Goal: Communication & Community: Share content

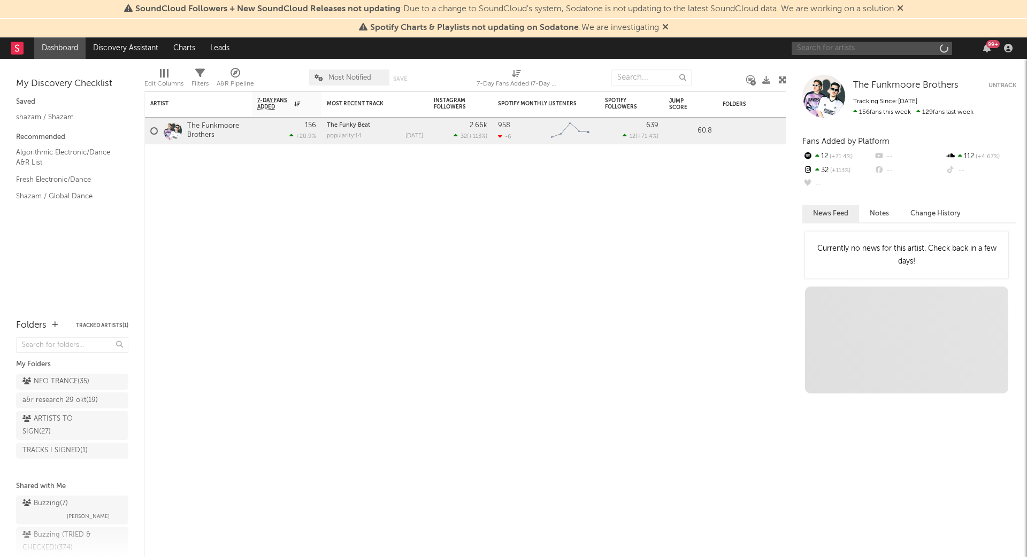
click at [836, 49] on input "text" at bounding box center [871, 48] width 160 height 13
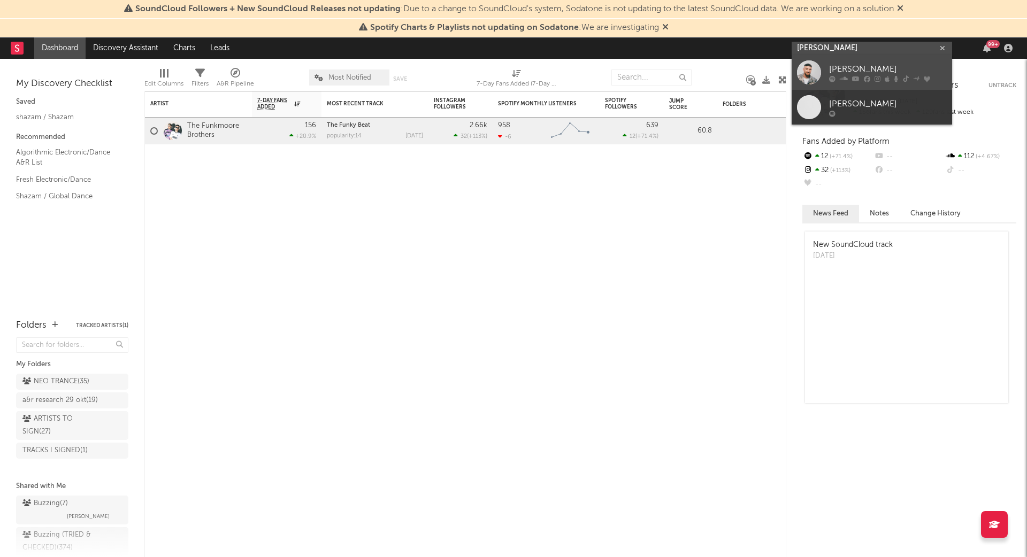
type input "[PERSON_NAME]"
click at [887, 65] on div "[PERSON_NAME]" at bounding box center [888, 69] width 118 height 13
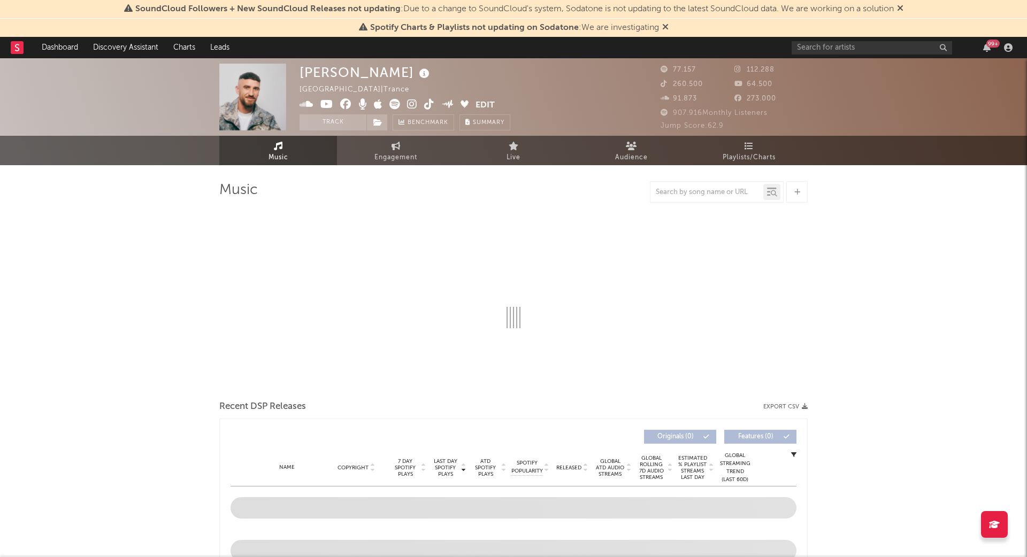
select select "6m"
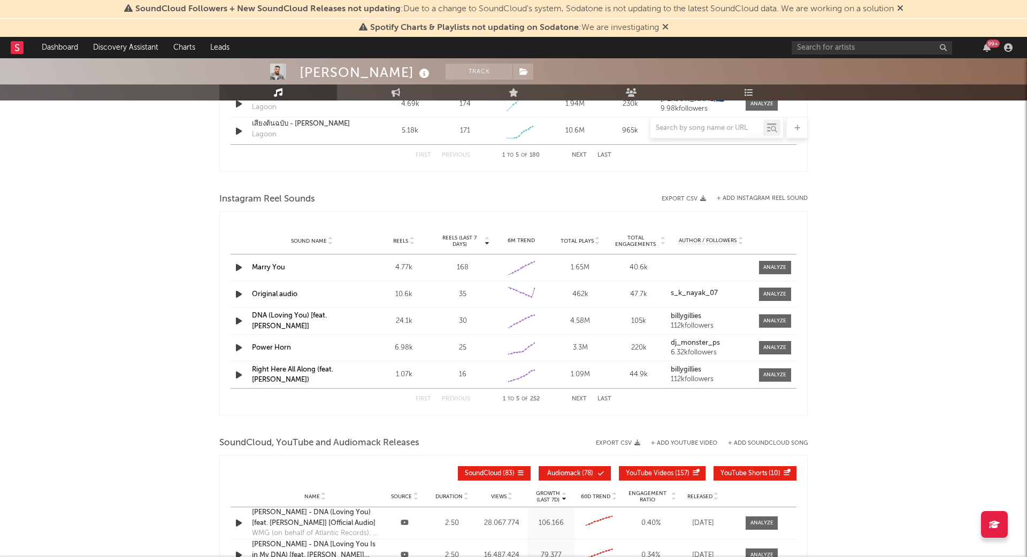
scroll to position [902, 0]
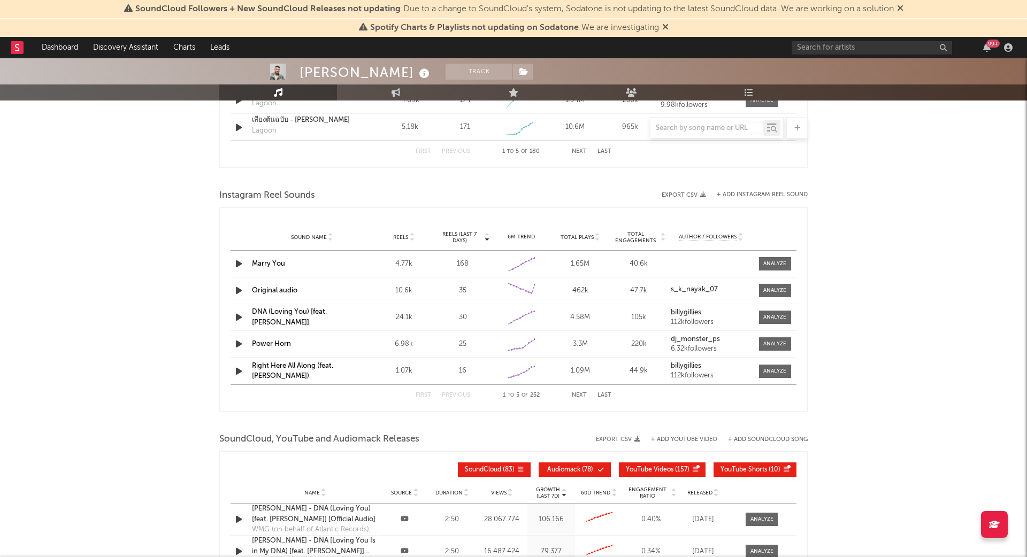
click at [577, 393] on button "Next" at bounding box center [579, 396] width 15 height 6
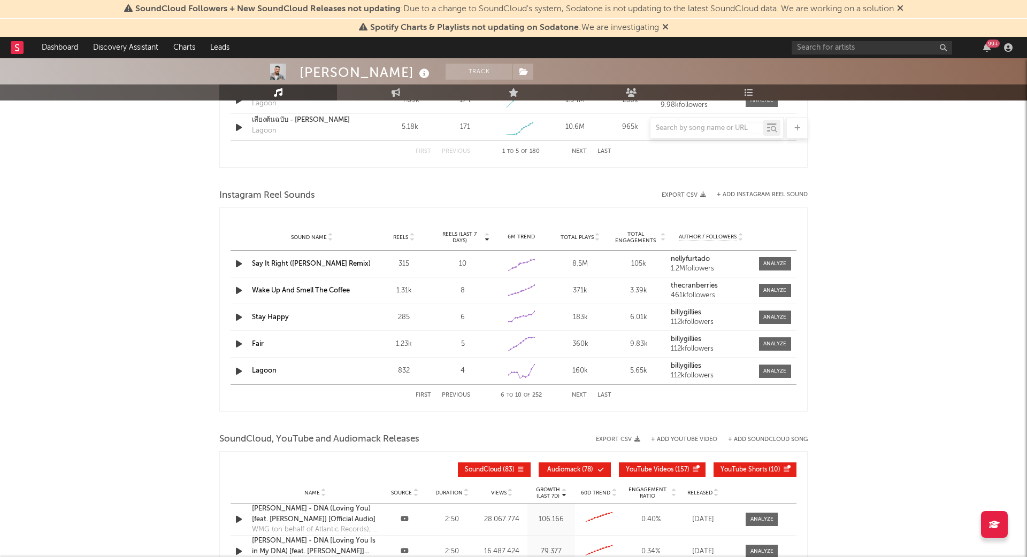
click at [577, 393] on button "Next" at bounding box center [579, 396] width 15 height 6
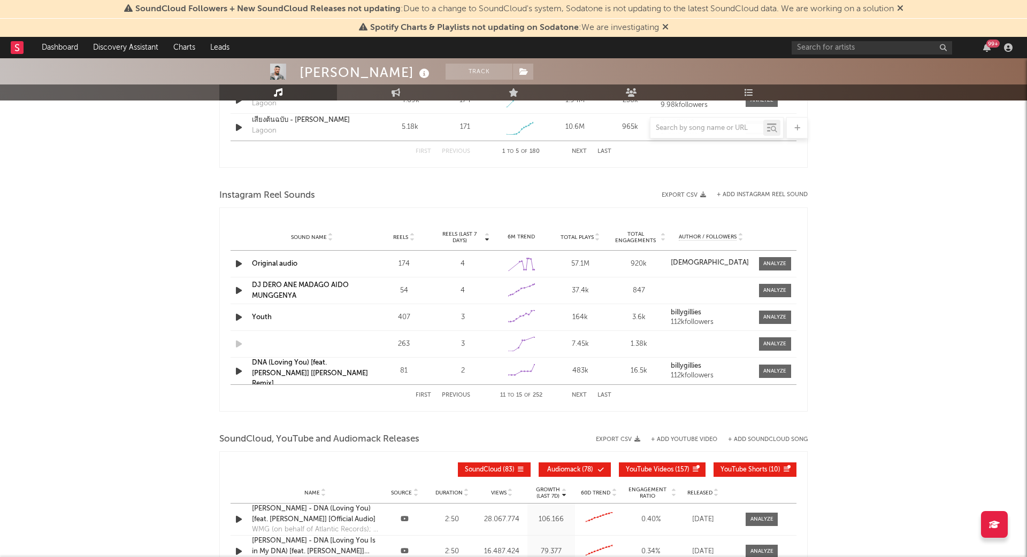
click at [577, 393] on button "Next" at bounding box center [579, 396] width 15 height 6
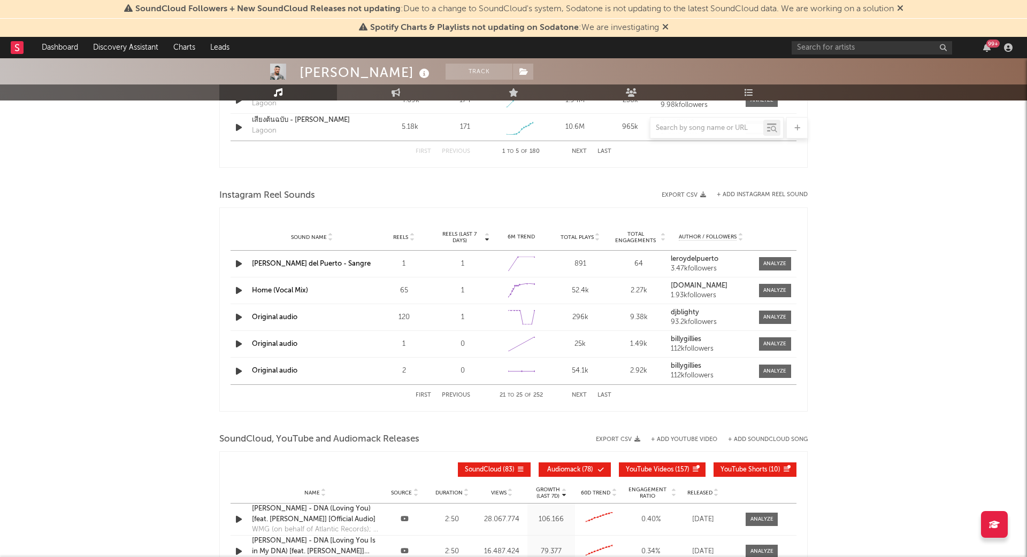
click at [577, 393] on button "Next" at bounding box center [579, 396] width 15 height 6
click at [577, 389] on div "First Previous 26 to 30 of 252 Next Last" at bounding box center [514, 395] width 196 height 21
click at [575, 393] on button "Next" at bounding box center [579, 396] width 15 height 6
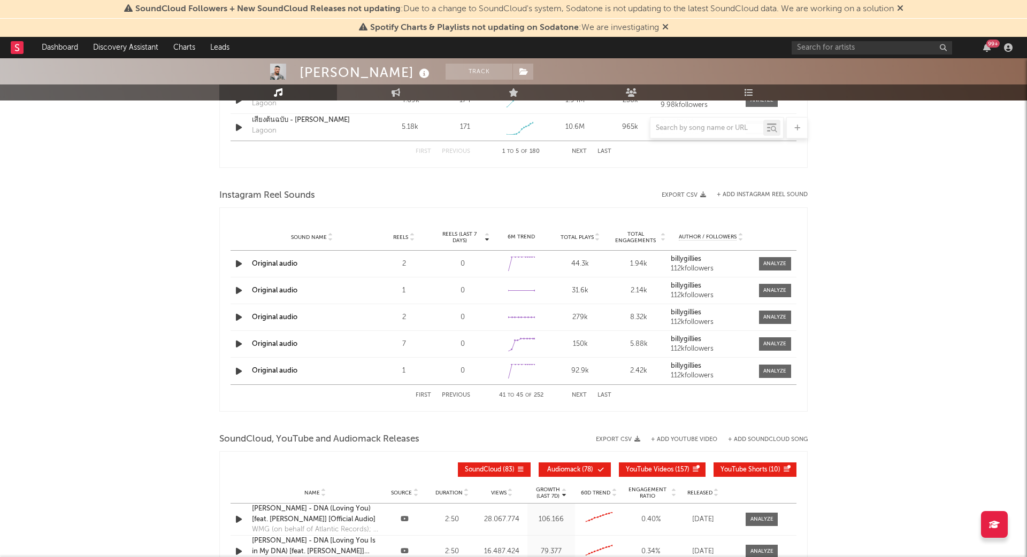
click at [575, 393] on button "Next" at bounding box center [579, 396] width 15 height 6
click at [578, 393] on button "Next" at bounding box center [579, 396] width 15 height 6
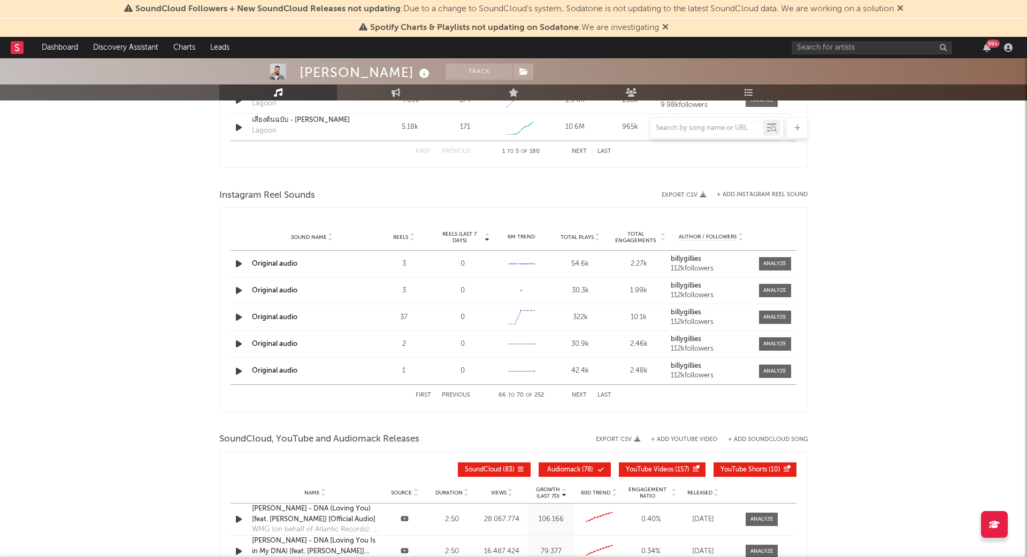
click at [578, 393] on button "Next" at bounding box center [579, 396] width 15 height 6
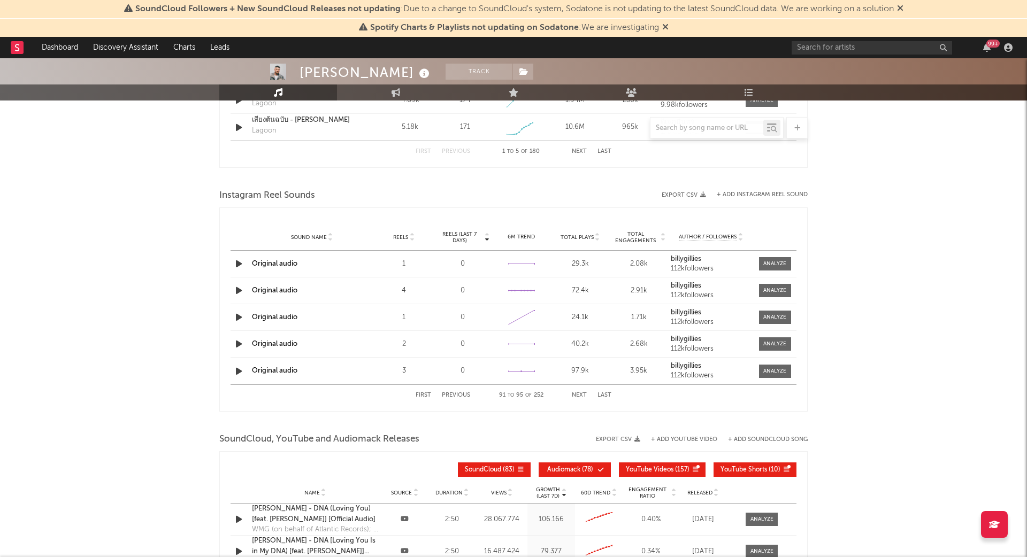
click at [578, 393] on button "Next" at bounding box center [579, 396] width 15 height 6
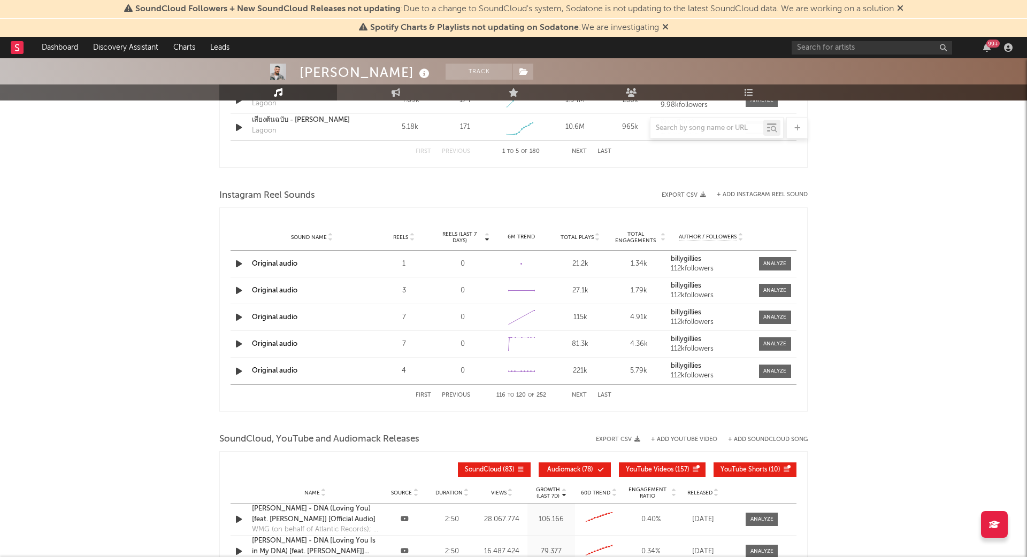
click at [578, 393] on button "Next" at bounding box center [579, 396] width 15 height 6
click at [456, 393] on button "Previous" at bounding box center [456, 396] width 28 height 6
click at [607, 393] on button "Last" at bounding box center [604, 396] width 14 height 6
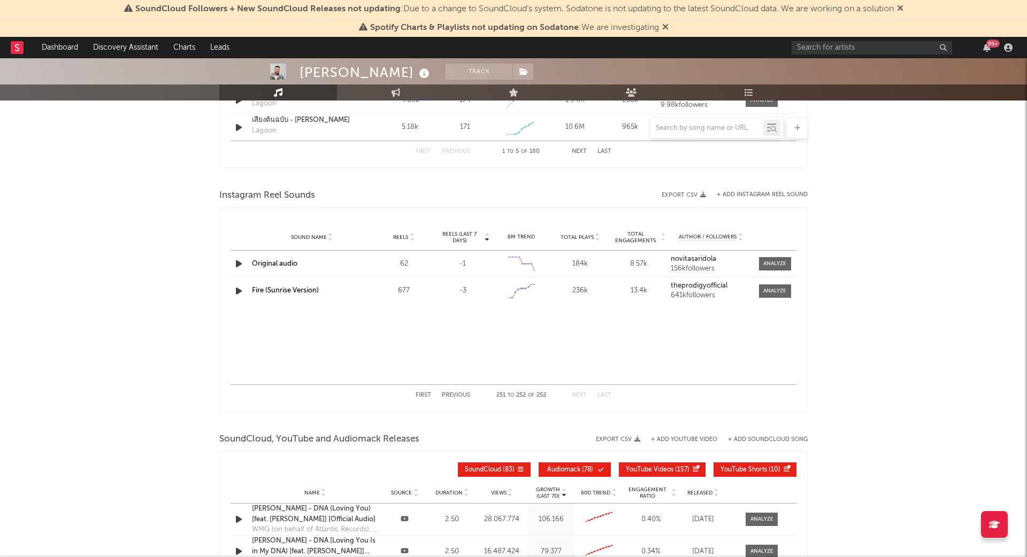
click at [452, 393] on button "Previous" at bounding box center [456, 396] width 28 height 6
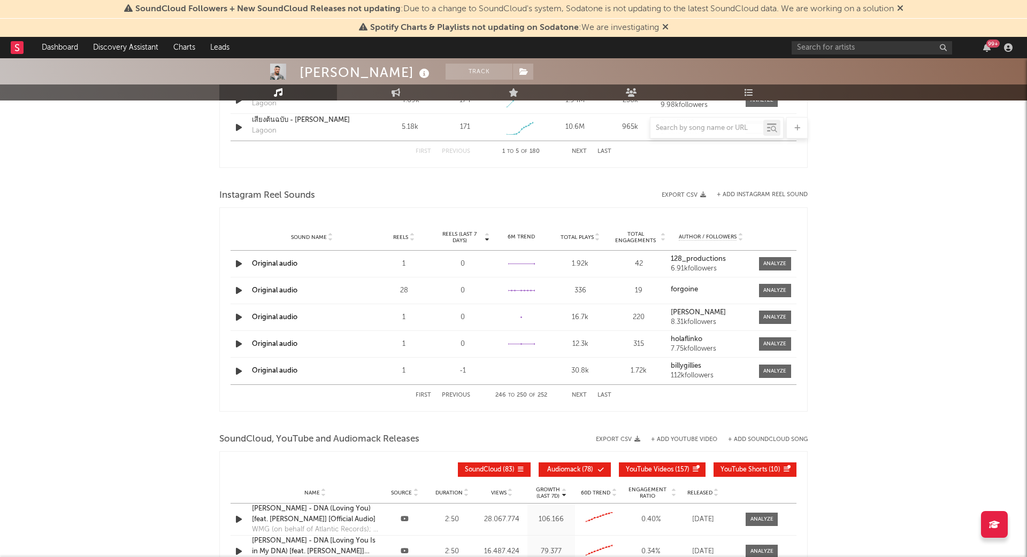
click at [452, 393] on button "Previous" at bounding box center [456, 396] width 28 height 6
click at [763, 192] on button "+ Add Instagram Reel Sound" at bounding box center [762, 195] width 91 height 6
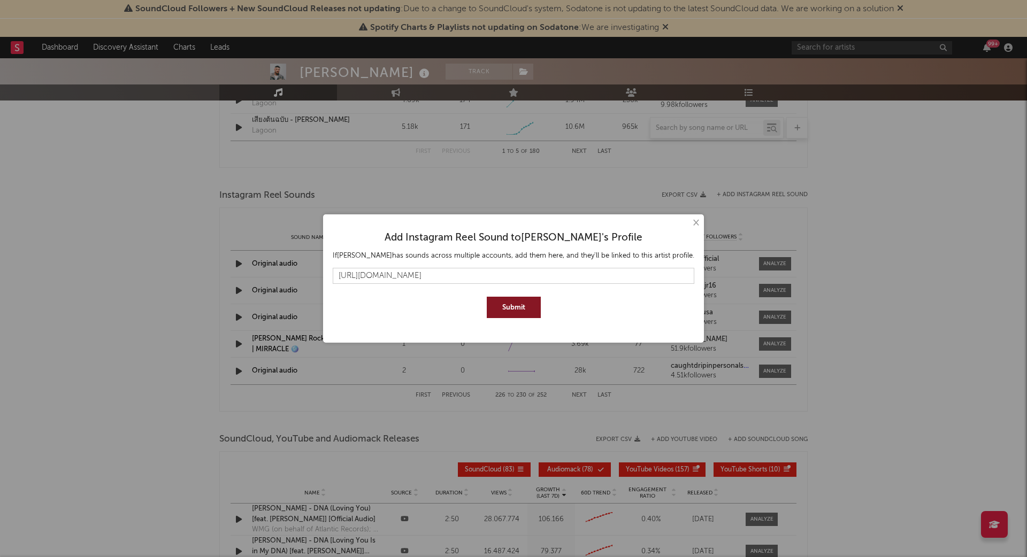
type input "[URL][DOMAIN_NAME]"
click at [531, 307] on button "Submit" at bounding box center [514, 307] width 54 height 21
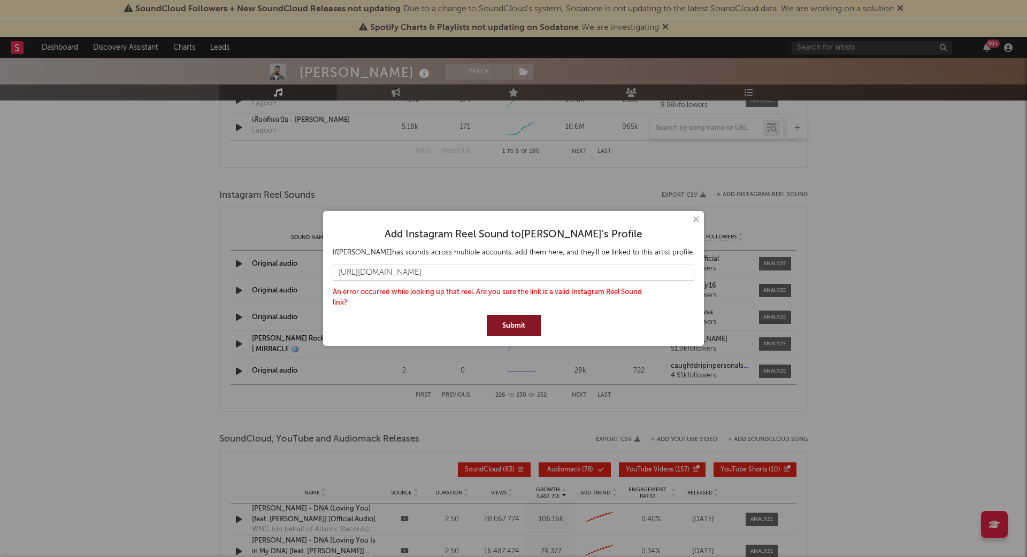
click at [689, 219] on button "×" at bounding box center [695, 220] width 12 height 12
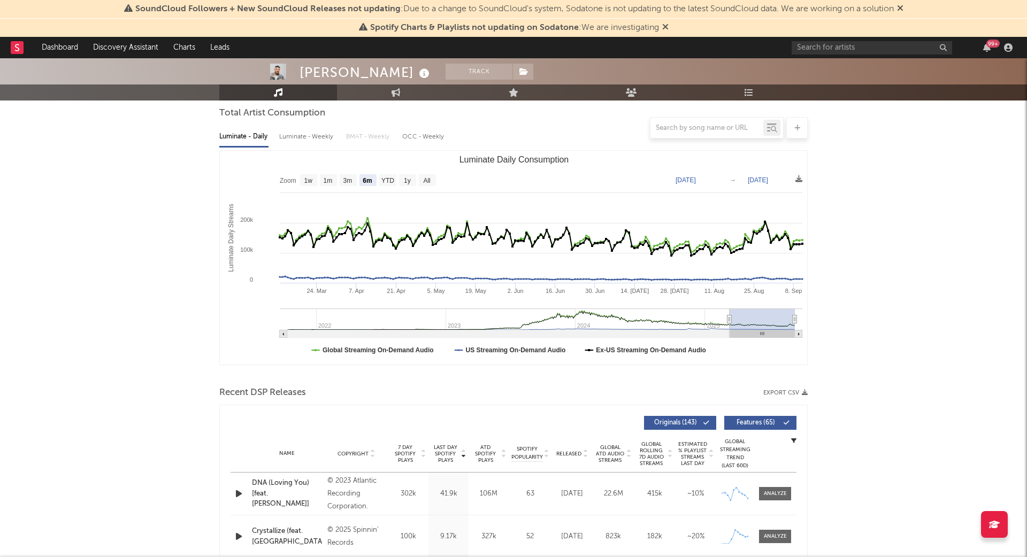
scroll to position [0, 0]
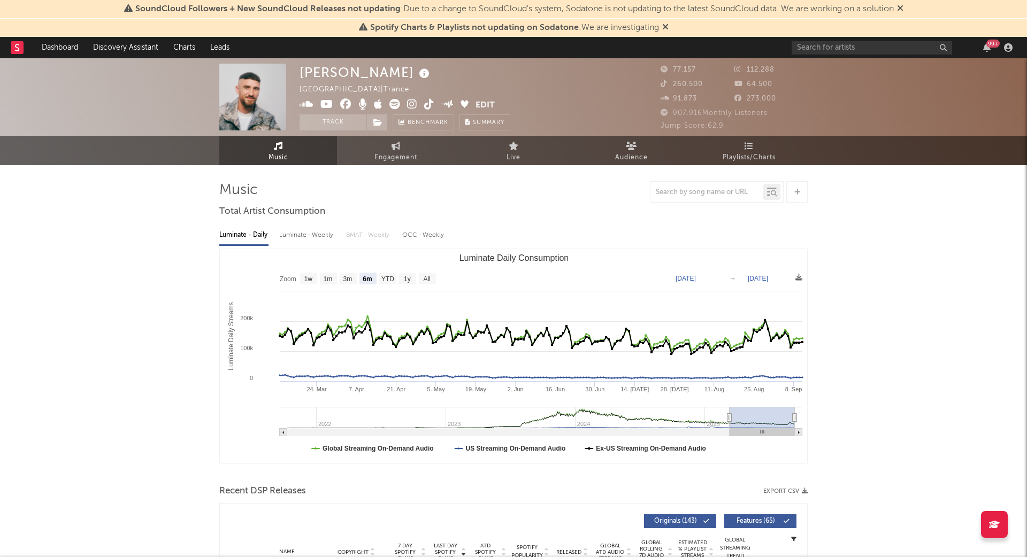
click at [797, 192] on icon at bounding box center [797, 192] width 6 height 7
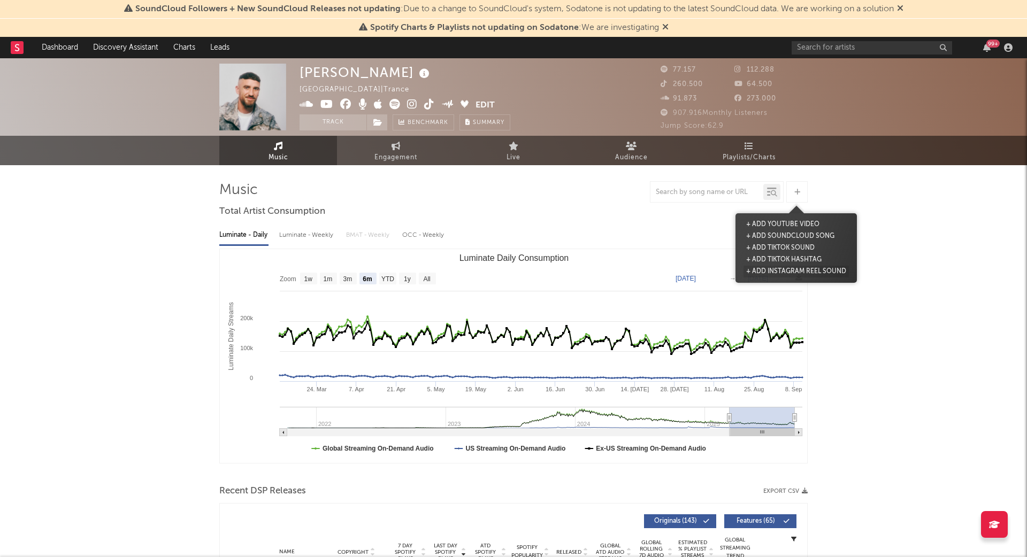
click at [833, 271] on button "+ Add Instagram Reel Sound" at bounding box center [795, 272] width 105 height 12
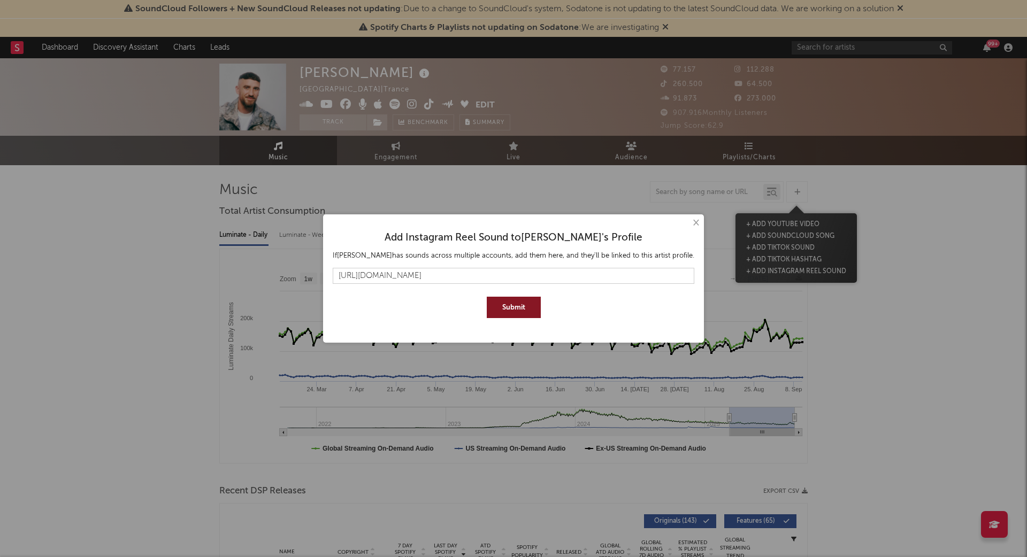
click at [529, 310] on button "Submit" at bounding box center [514, 307] width 54 height 21
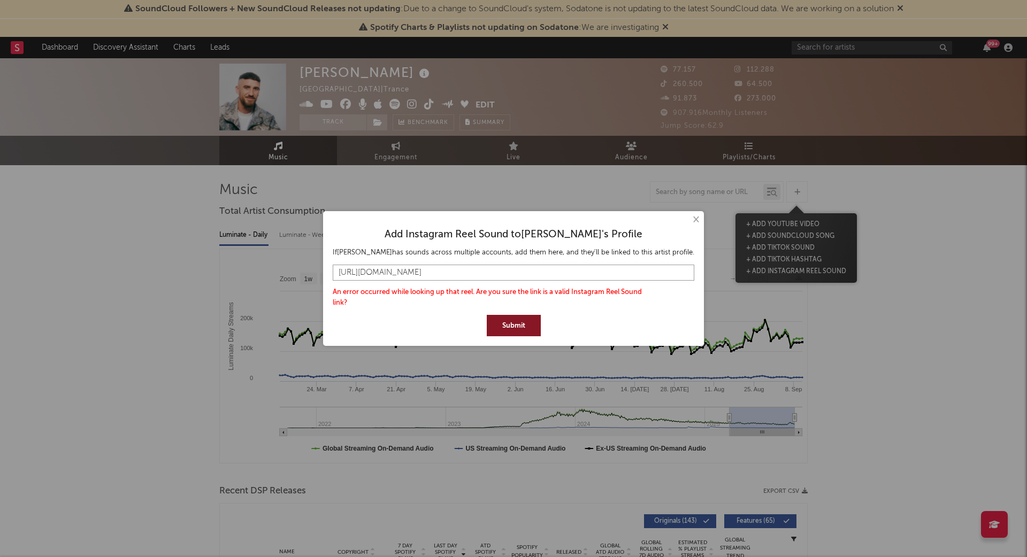
drag, startPoint x: 610, startPoint y: 272, endPoint x: 206, endPoint y: 272, distance: 403.2
click at [206, 272] on div "× Add Instagram Reel Sound to [PERSON_NAME] 's Profile If [PERSON_NAME] has sou…" at bounding box center [513, 278] width 1027 height 557
paste input "/DOKEBEcDlre"
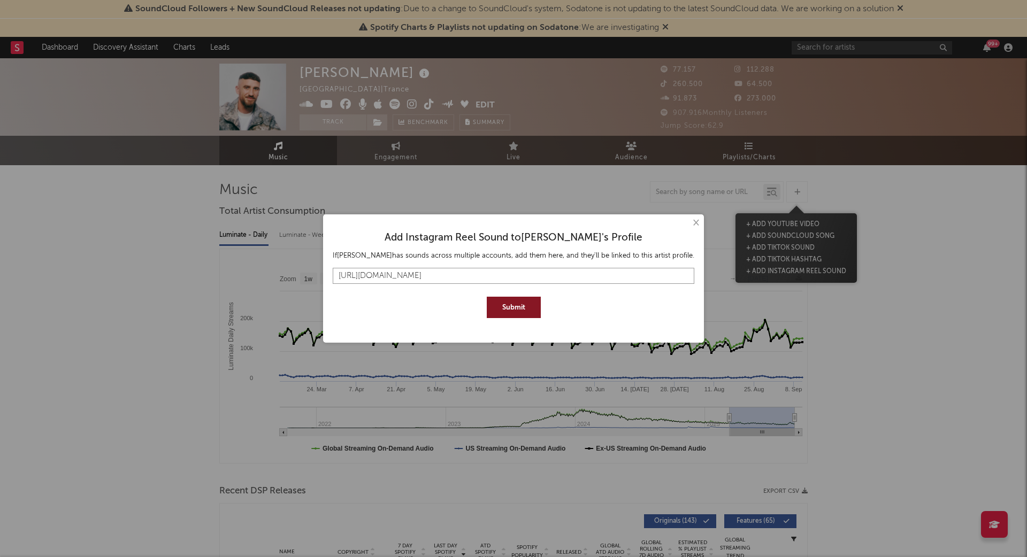
type input "[URL][DOMAIN_NAME]"
click at [515, 309] on button "Submit" at bounding box center [514, 307] width 54 height 21
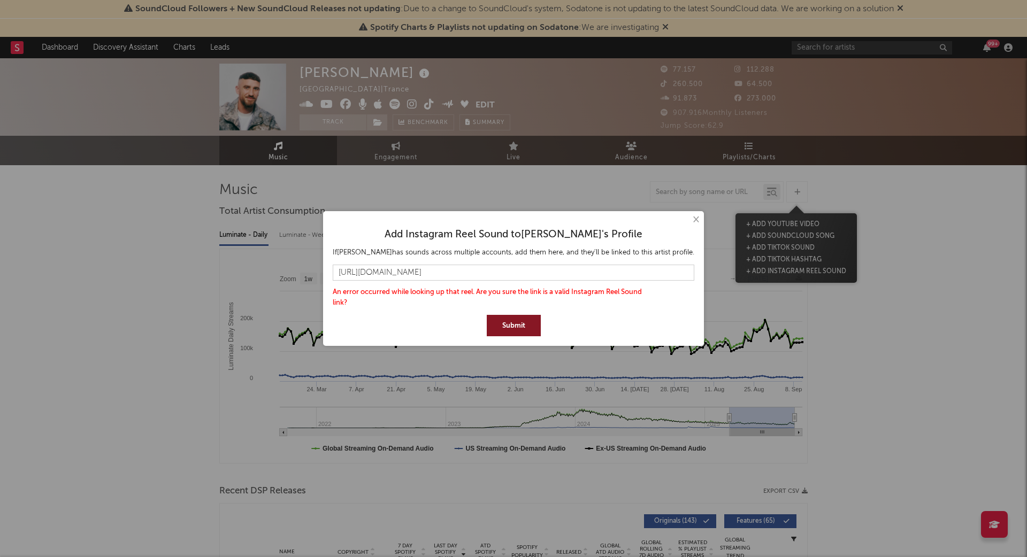
click at [689, 220] on button "×" at bounding box center [695, 220] width 12 height 12
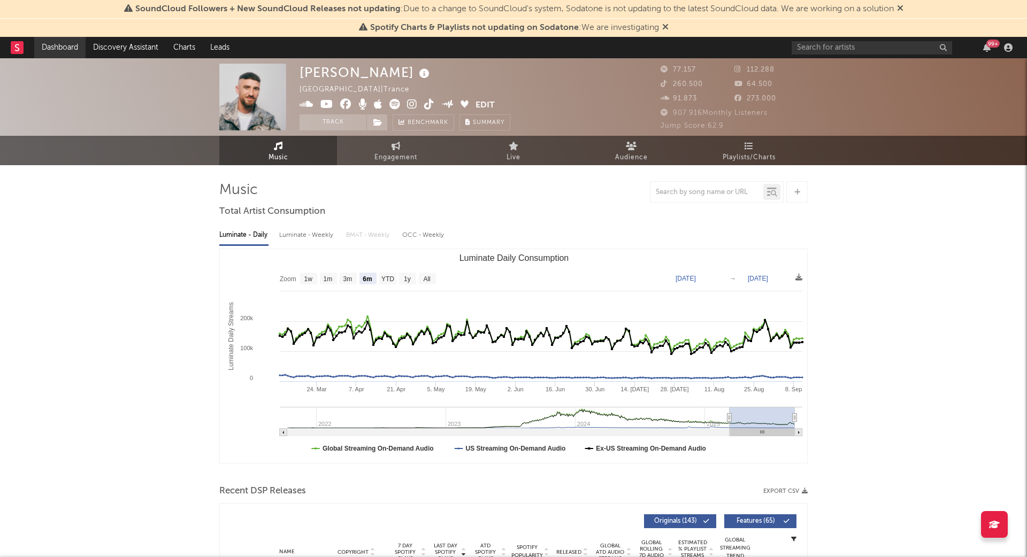
click at [68, 48] on link "Dashboard" at bounding box center [59, 47] width 51 height 21
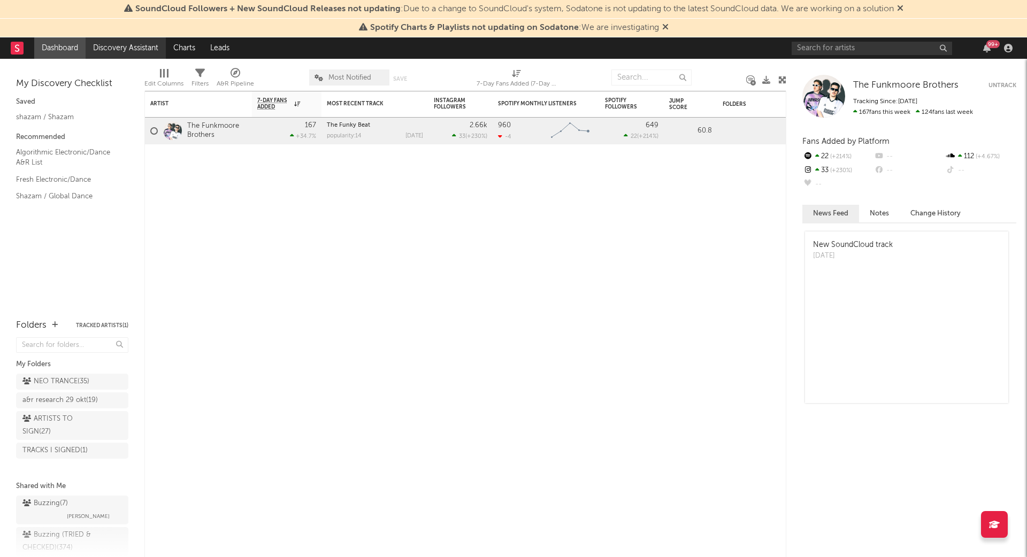
click at [126, 56] on link "Discovery Assistant" at bounding box center [126, 47] width 80 height 21
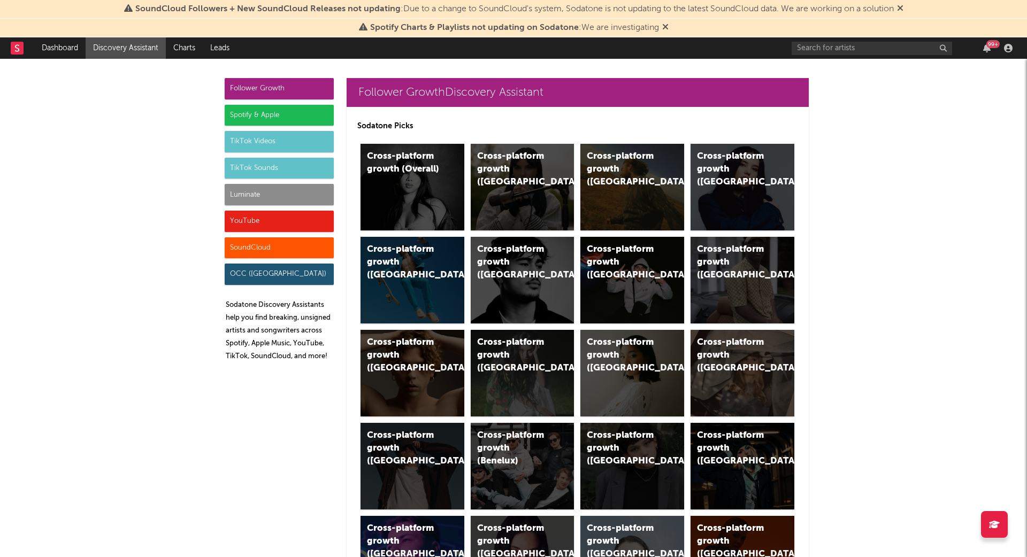
click at [264, 199] on div "Luminate" at bounding box center [279, 194] width 109 height 21
click at [889, 53] on input "text" at bounding box center [871, 48] width 160 height 13
click at [860, 49] on input "[PERSON_NAME]" at bounding box center [871, 48] width 160 height 13
click at [894, 47] on input "[PERSON_NAME]" at bounding box center [871, 48] width 160 height 13
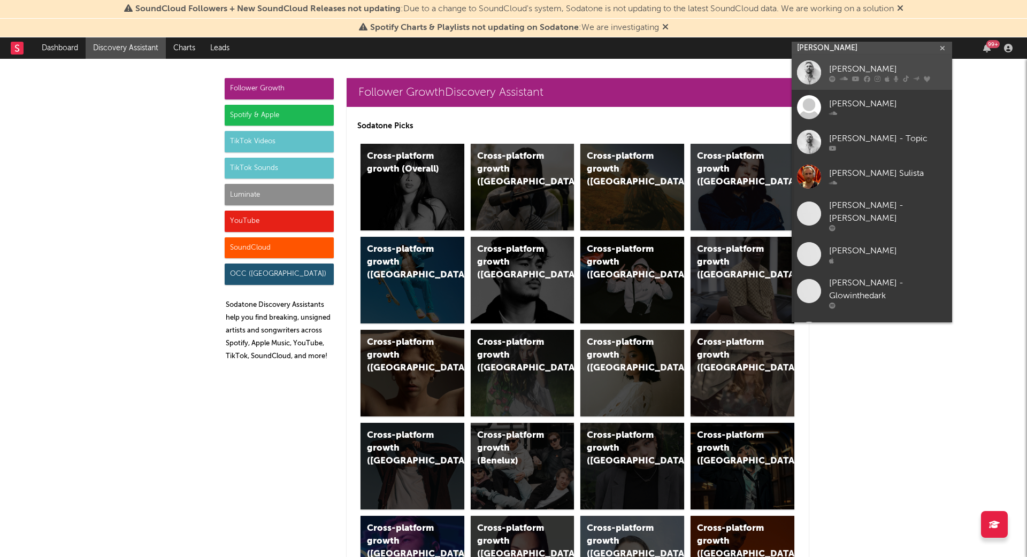
type input "[PERSON_NAME]"
click at [840, 66] on div "[PERSON_NAME]" at bounding box center [888, 69] width 118 height 13
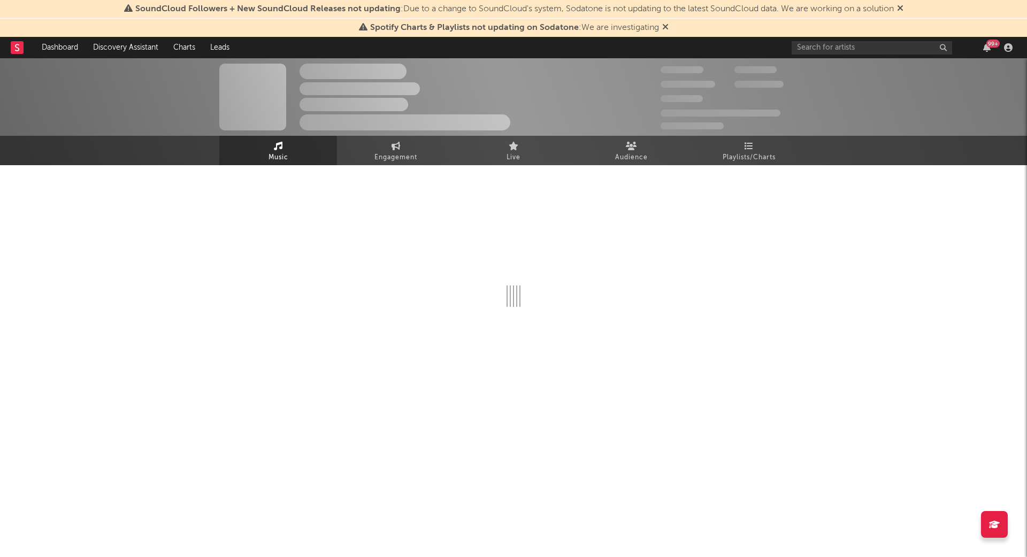
select select "6m"
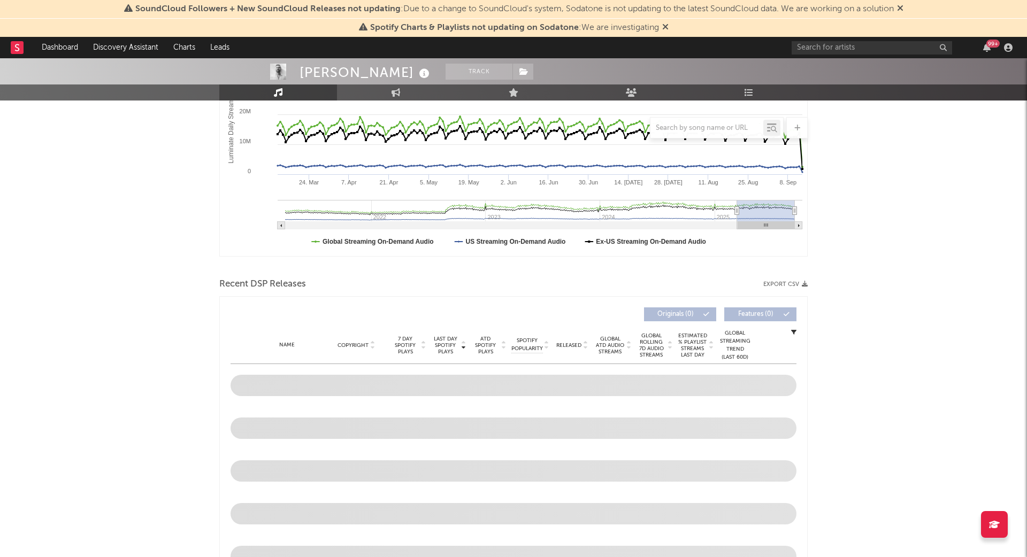
scroll to position [234, 0]
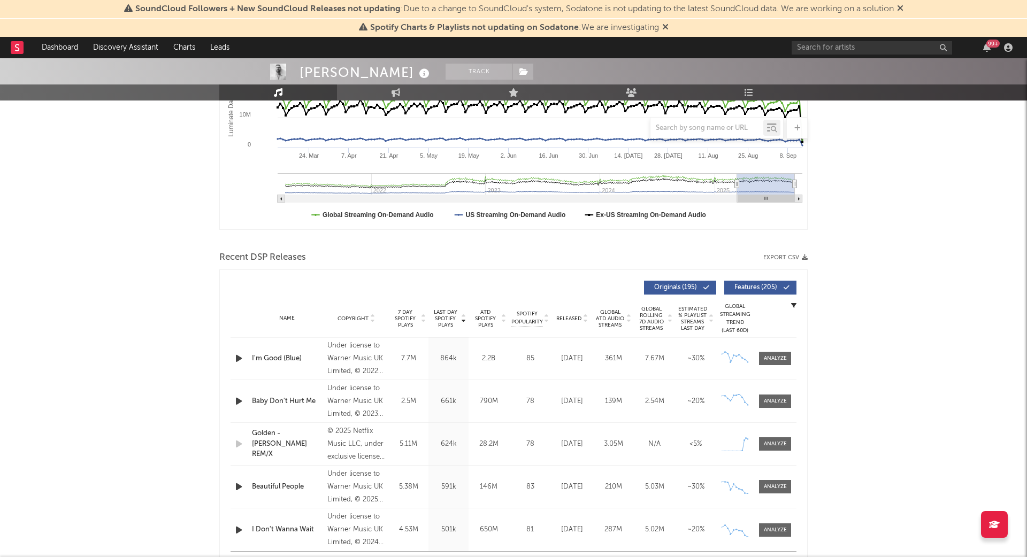
click at [573, 318] on span "Released" at bounding box center [568, 319] width 25 height 6
click at [777, 352] on span at bounding box center [775, 358] width 32 height 13
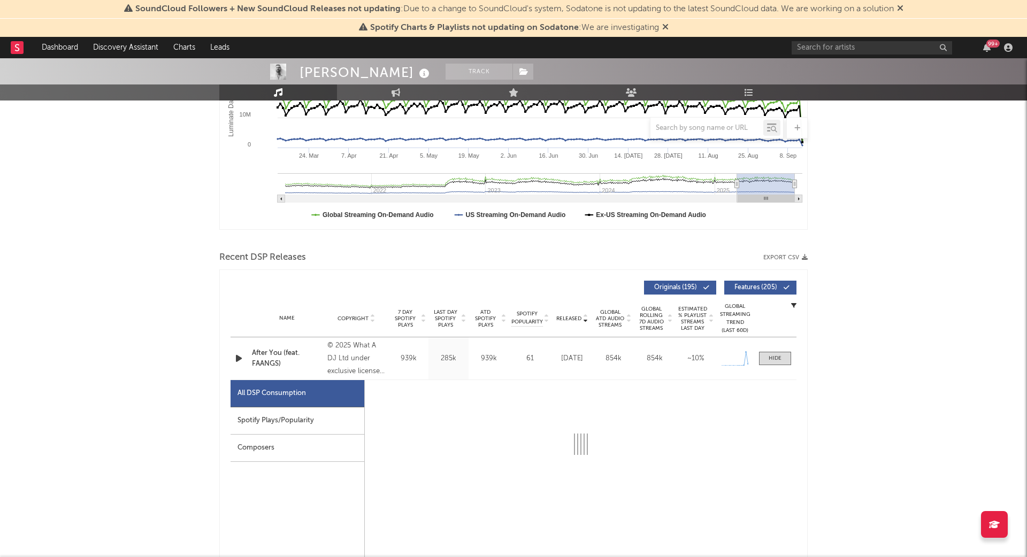
select select "1w"
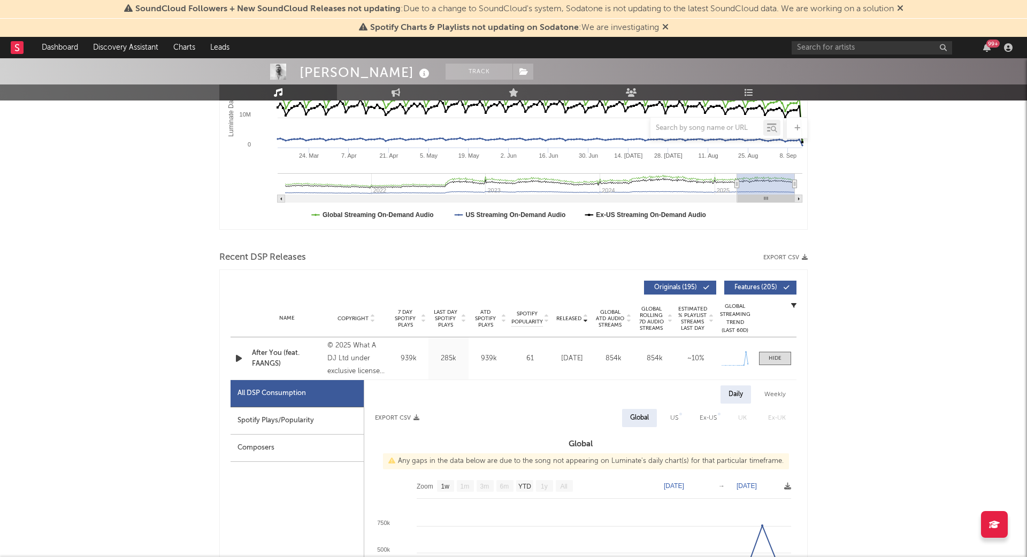
click at [246, 416] on div "Spotify Plays/Popularity" at bounding box center [296, 421] width 133 height 27
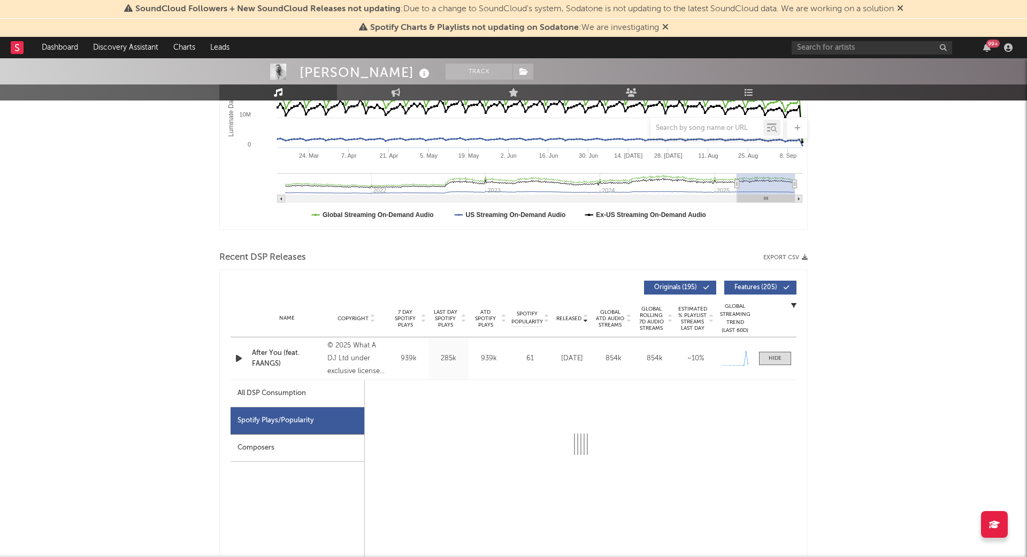
select select "1w"
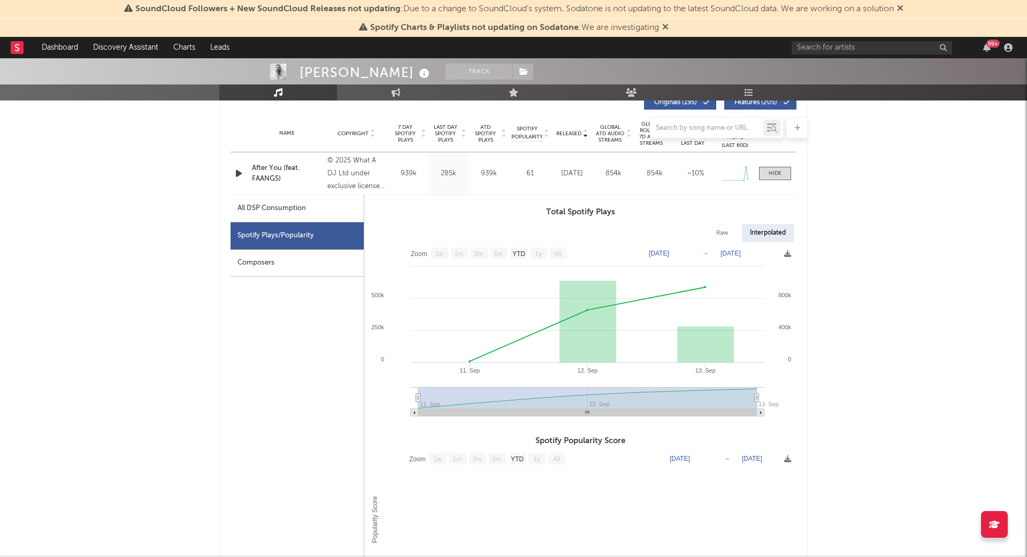
scroll to position [433, 0]
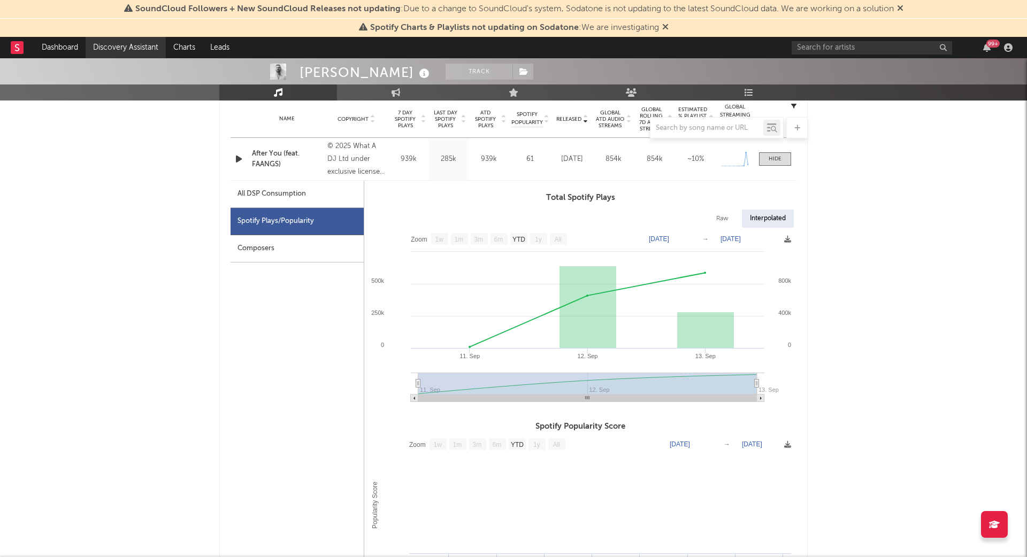
click at [104, 51] on link "Discovery Assistant" at bounding box center [126, 47] width 80 height 21
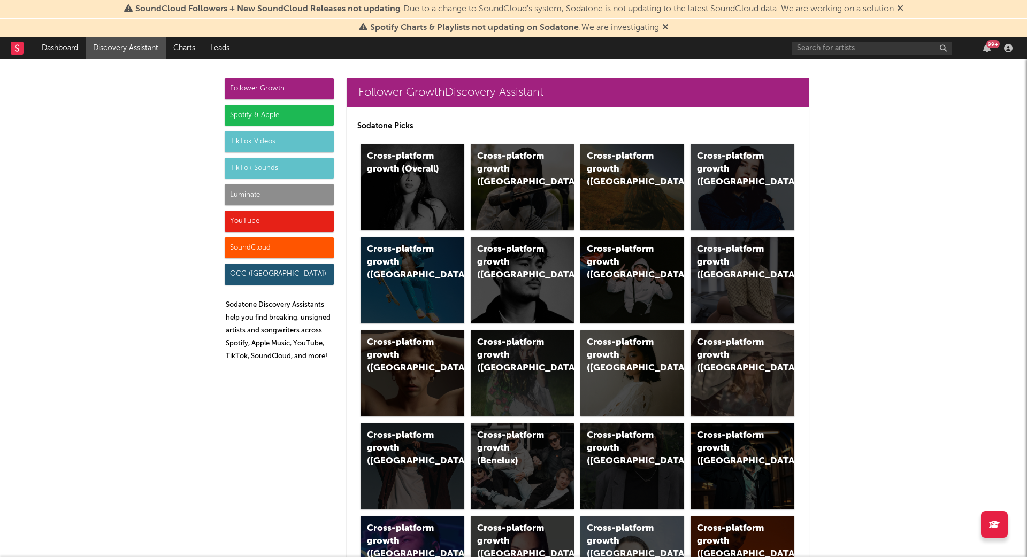
click at [263, 195] on div "Luminate" at bounding box center [279, 194] width 109 height 21
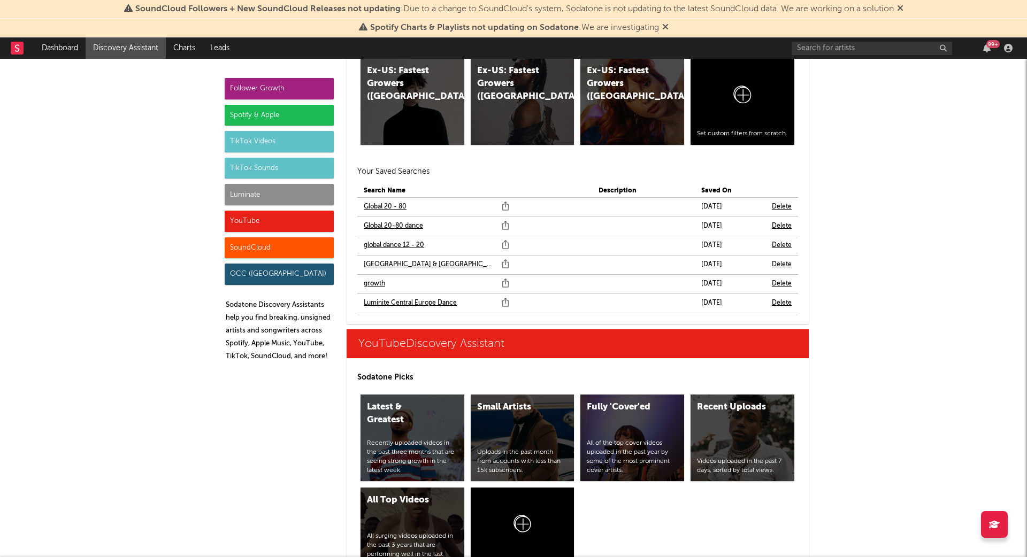
scroll to position [5959, 0]
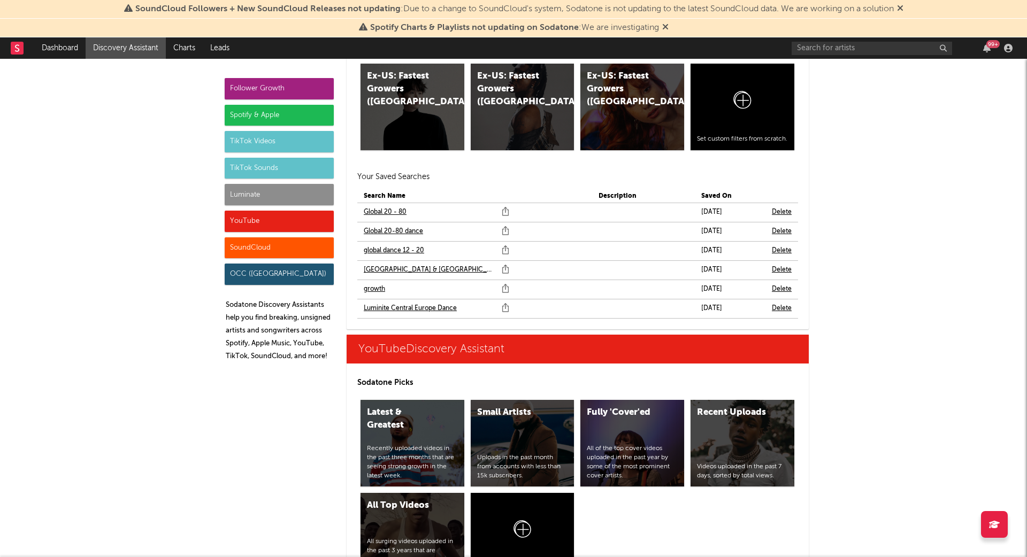
click at [403, 227] on link "Global 20-80 dance" at bounding box center [393, 231] width 59 height 13
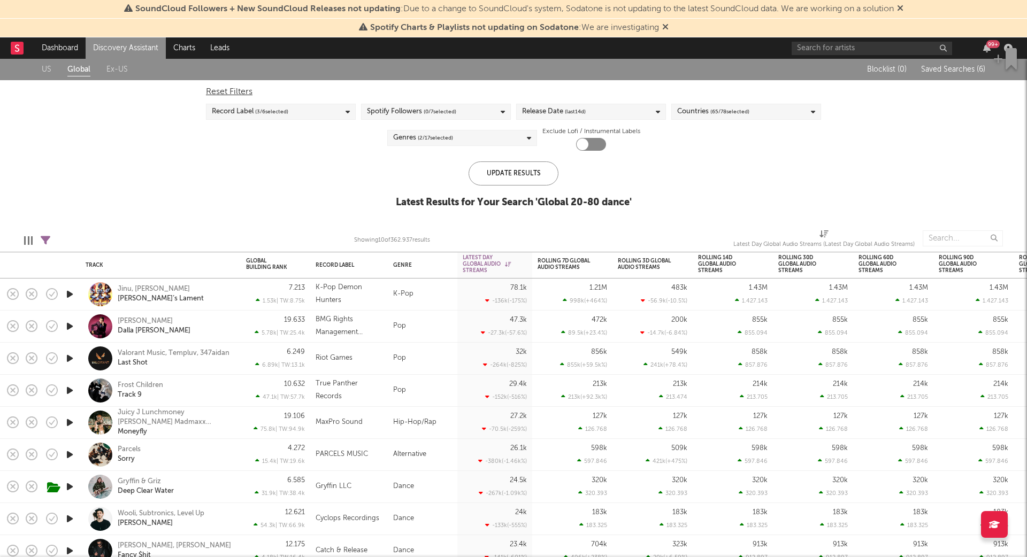
click at [120, 65] on link "Ex-US" at bounding box center [116, 69] width 21 height 13
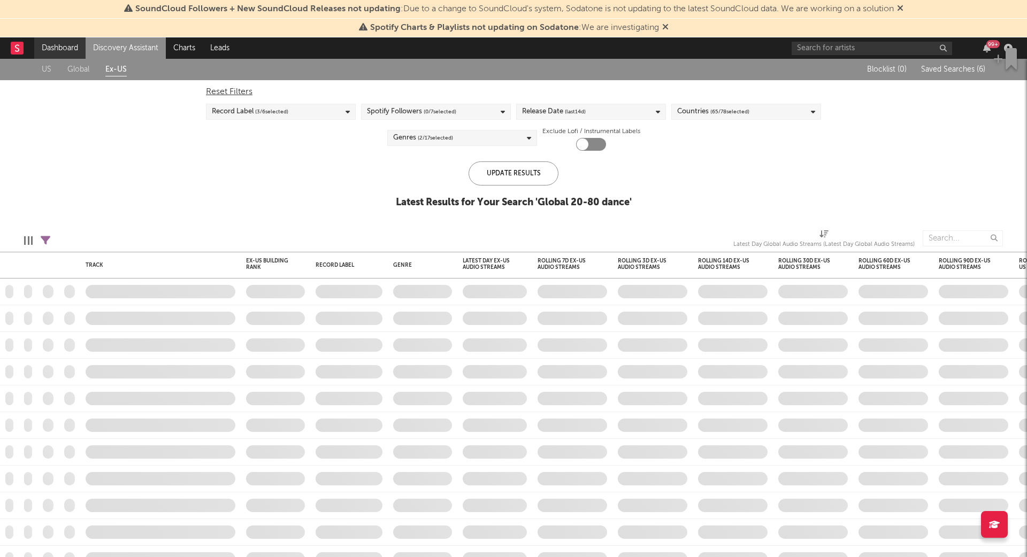
checkbox input "true"
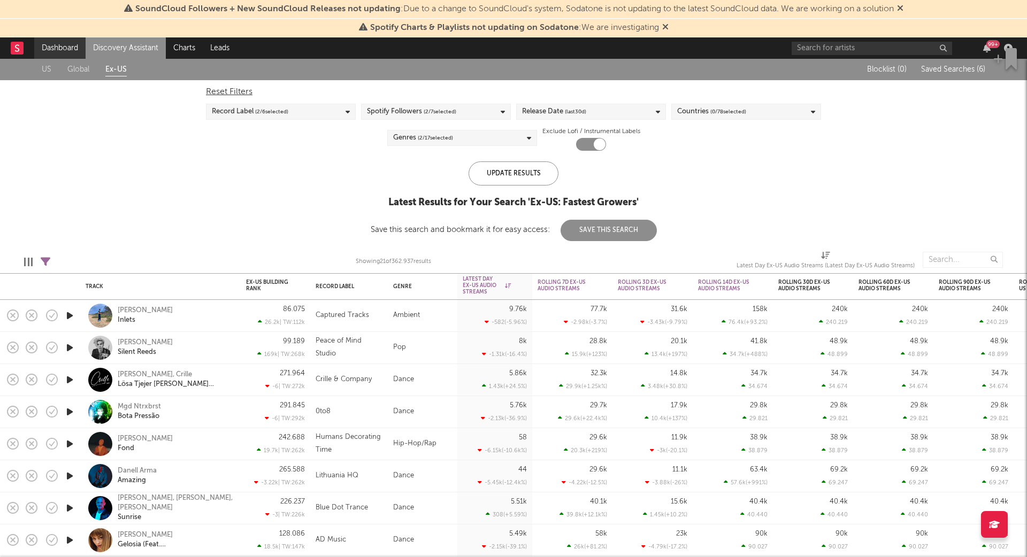
click at [67, 44] on link "Dashboard" at bounding box center [59, 47] width 51 height 21
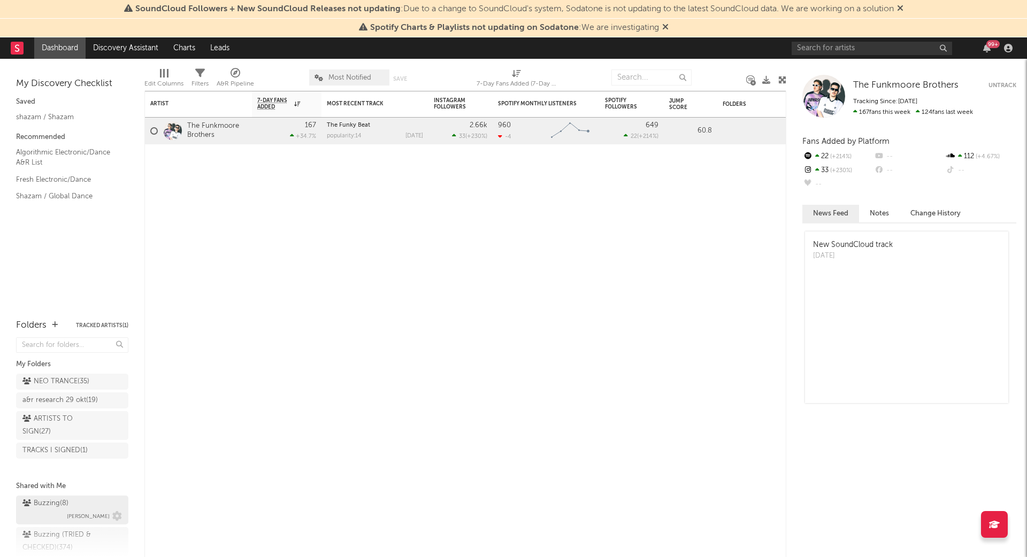
click at [56, 501] on div "Buzzing ( 8 )" at bounding box center [45, 503] width 46 height 13
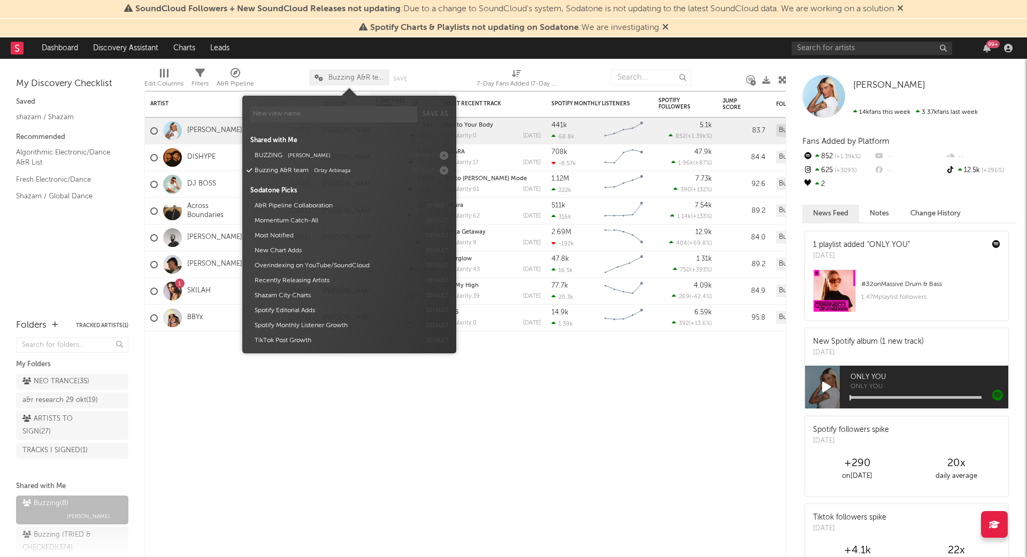
click at [344, 76] on span "Buzzing A&R team" at bounding box center [356, 77] width 56 height 7
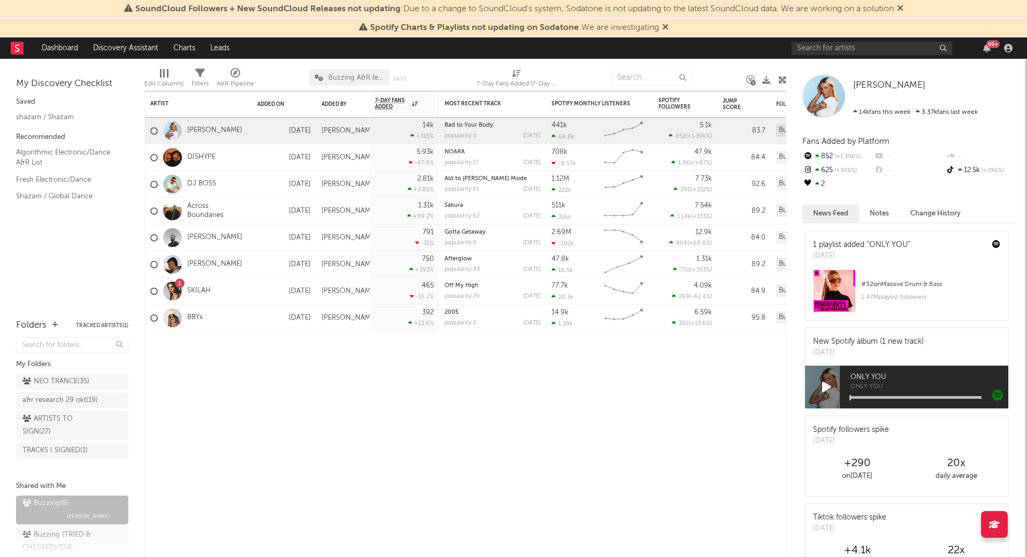
click at [344, 76] on span "Buzzing A&R team" at bounding box center [356, 77] width 56 height 7
click at [116, 512] on icon at bounding box center [117, 517] width 10 height 10
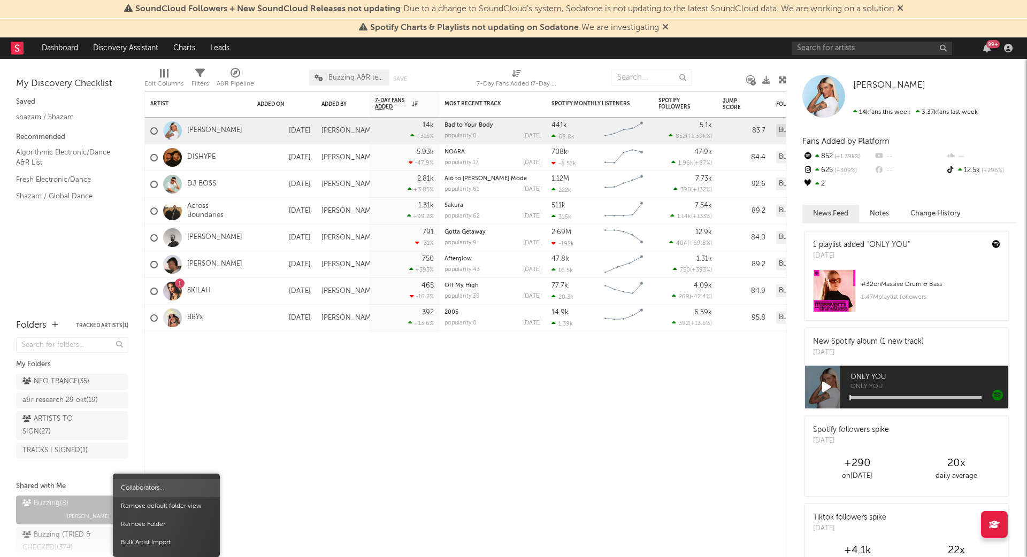
click at [159, 490] on span "Collaborators..." at bounding box center [166, 488] width 107 height 18
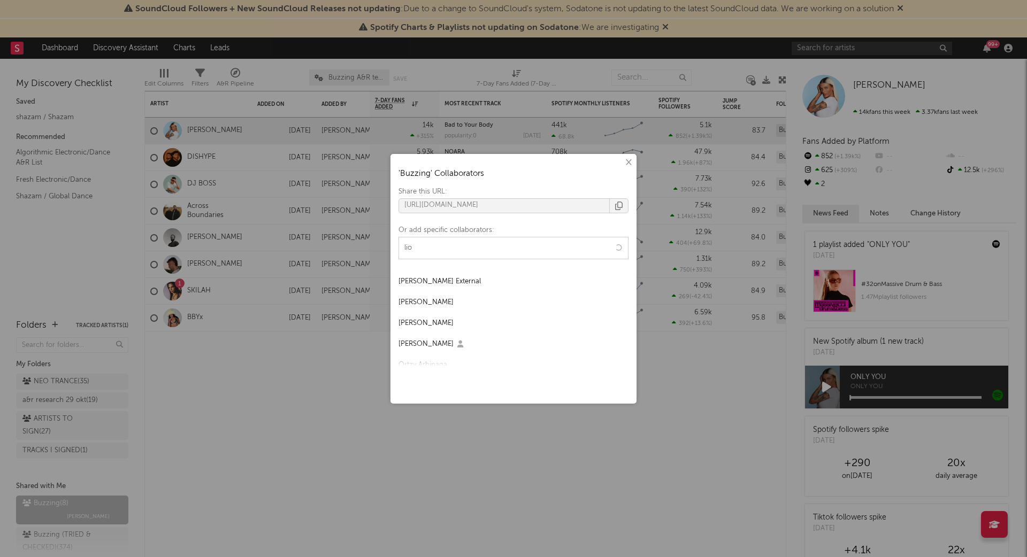
type input "lioz"
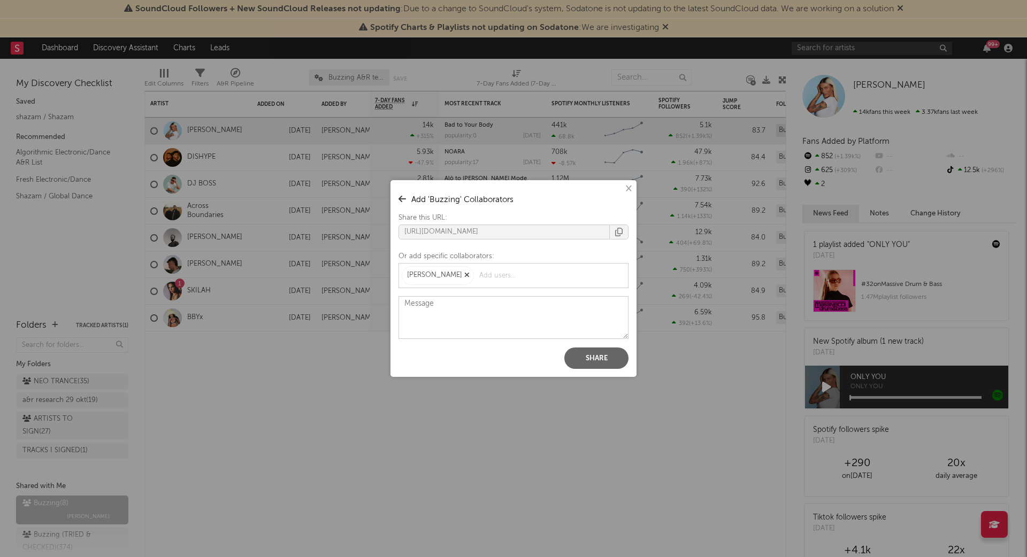
click at [464, 275] on icon "button" at bounding box center [466, 275] width 5 height 7
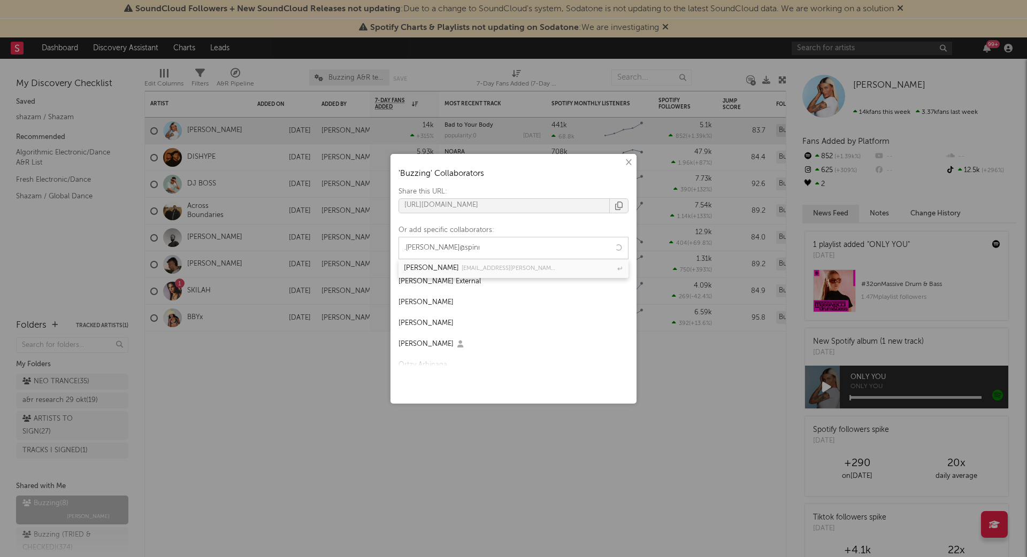
type input "[EMAIL_ADDRESS][PERSON_NAME][DOMAIN_NAME]"
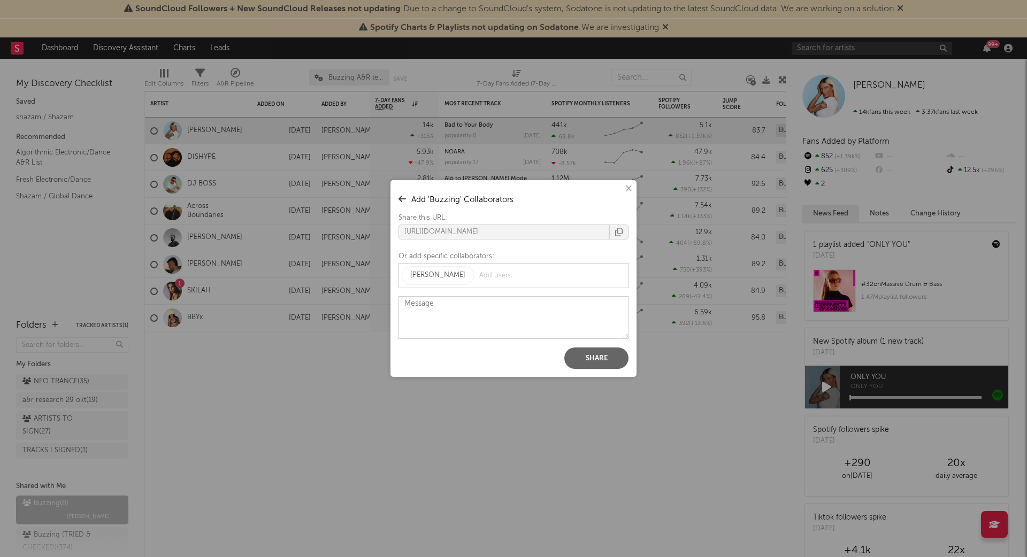
click at [592, 363] on button "Share" at bounding box center [596, 358] width 64 height 21
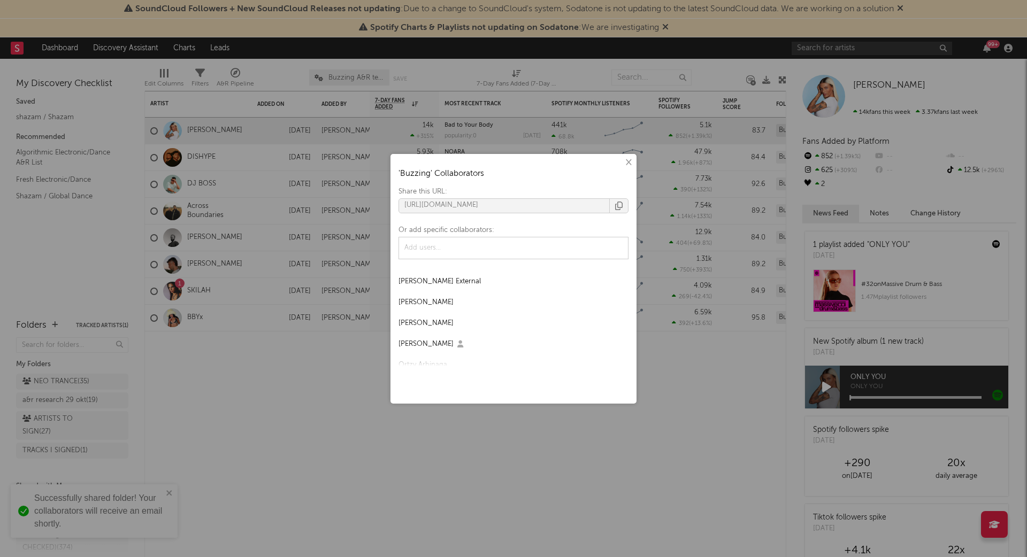
click at [627, 163] on button "×" at bounding box center [628, 163] width 12 height 12
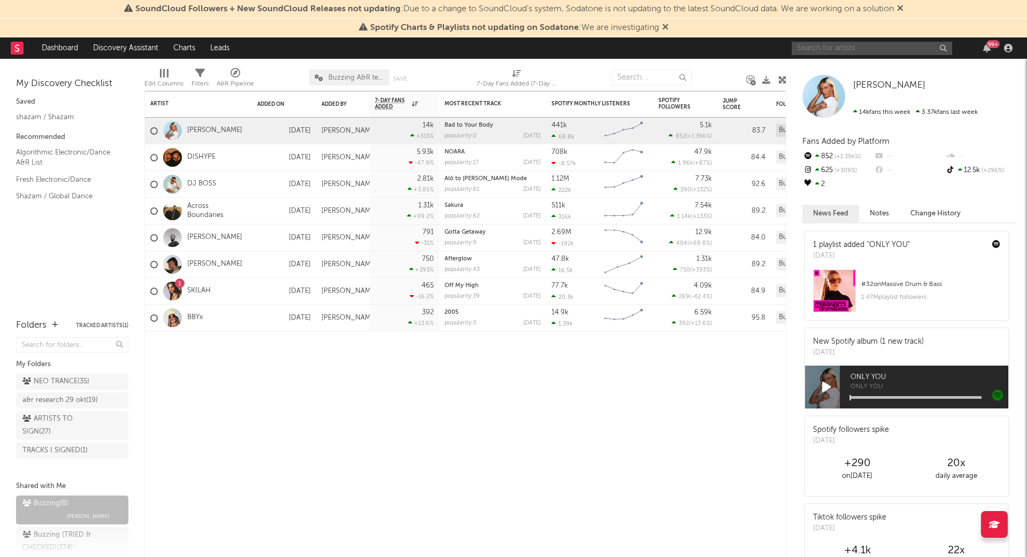
click at [854, 44] on input "text" at bounding box center [871, 48] width 160 height 13
type input "moontalk"
